Goal: Task Accomplishment & Management: Manage account settings

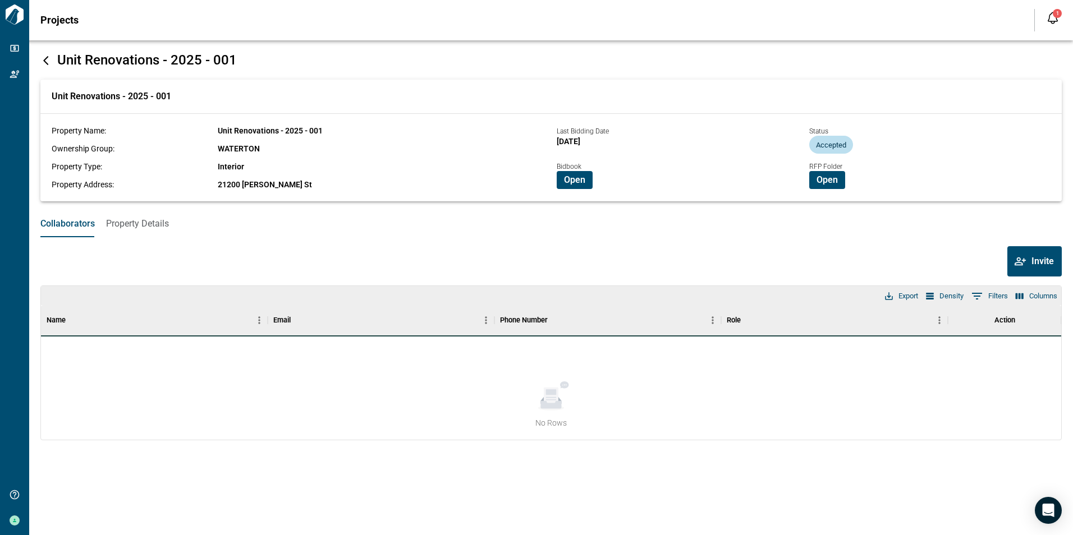
click at [46, 62] on icon at bounding box center [45, 60] width 5 height 9
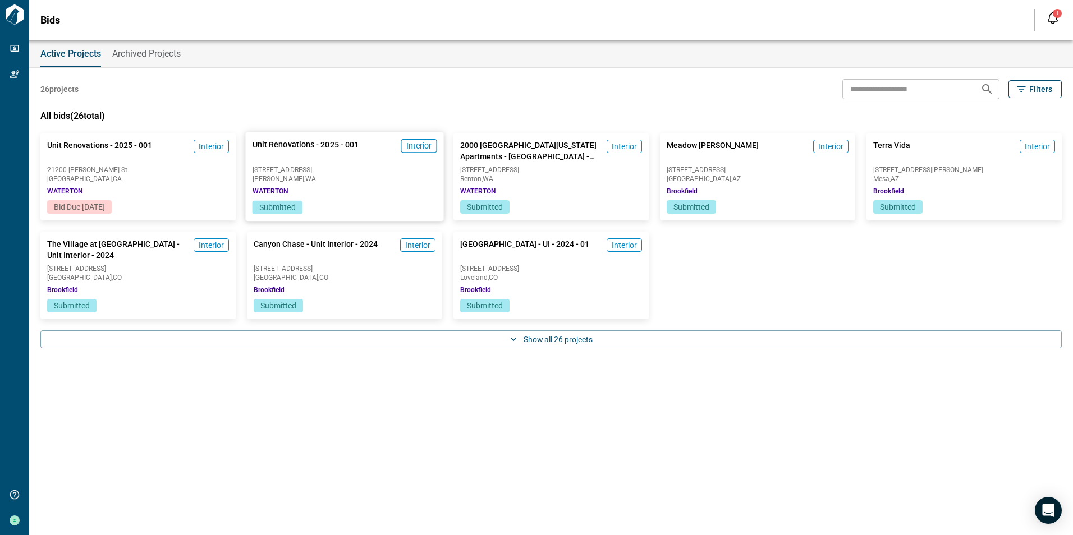
click at [359, 170] on span "[STREET_ADDRESS]" at bounding box center [344, 170] width 185 height 7
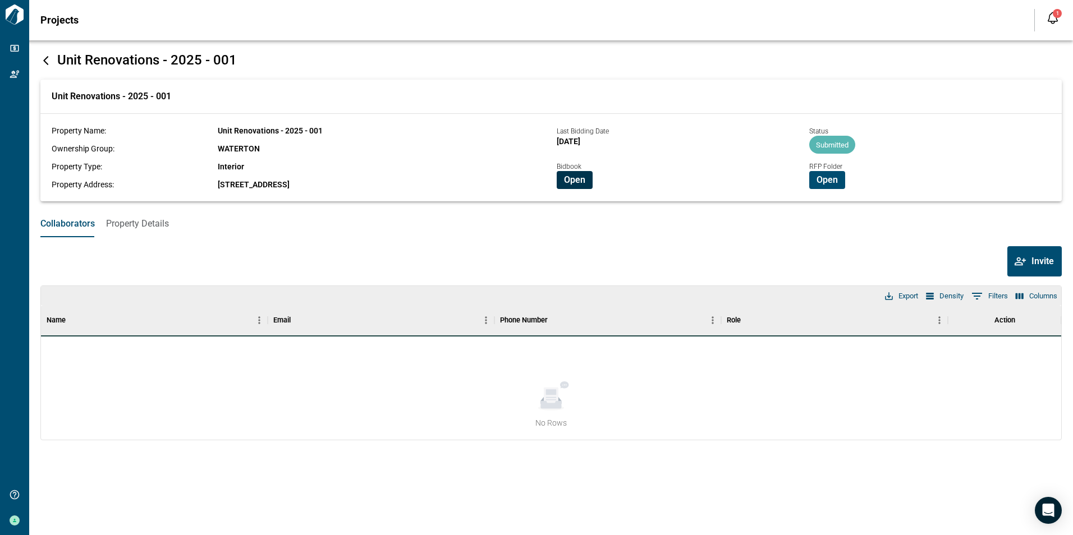
click at [565, 173] on button "Open" at bounding box center [575, 180] width 36 height 18
click at [695, 22] on div "Projects 1 Notifications *** ****** **** [PERSON_NAME] all as read GS Hey [PERS…" at bounding box center [536, 20] width 1073 height 40
click at [41, 54] on div "Unit Renovations - 2025 - 001" at bounding box center [550, 60] width 1021 height 17
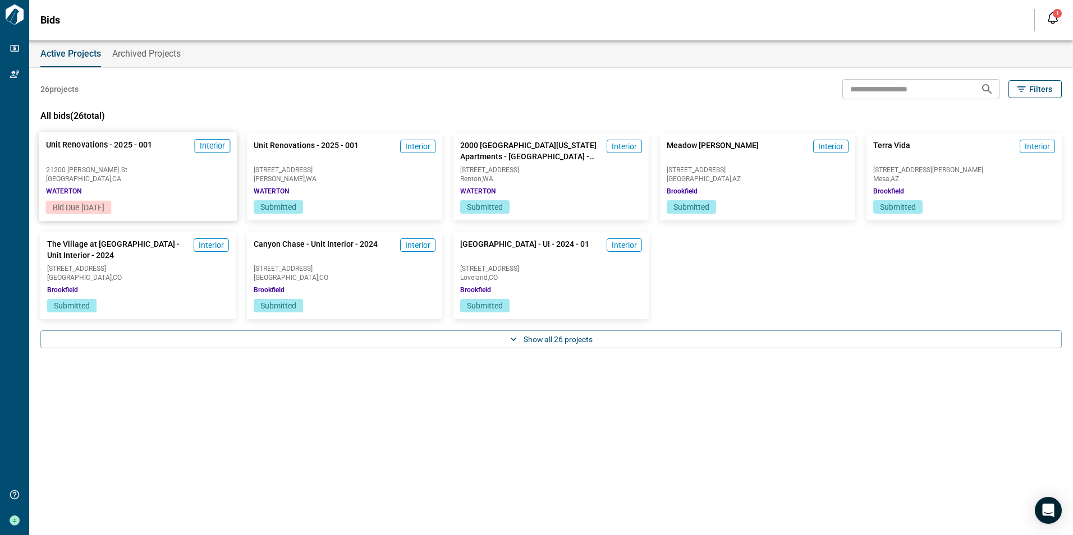
click at [115, 178] on span "[GEOGRAPHIC_DATA] , [GEOGRAPHIC_DATA]" at bounding box center [138, 179] width 185 height 7
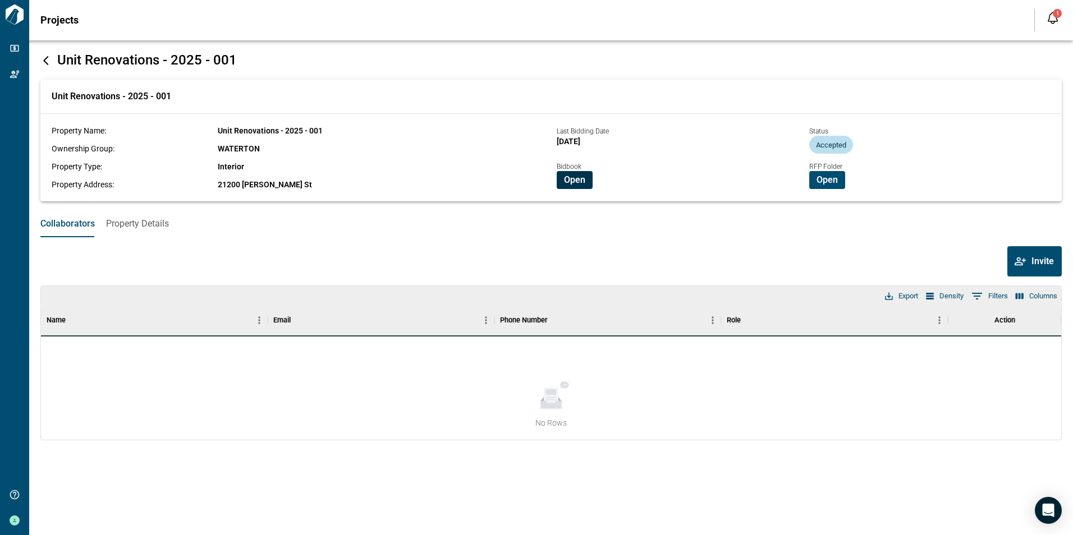
click at [583, 173] on button "Open" at bounding box center [575, 180] width 36 height 18
